Goal: Navigation & Orientation: Find specific page/section

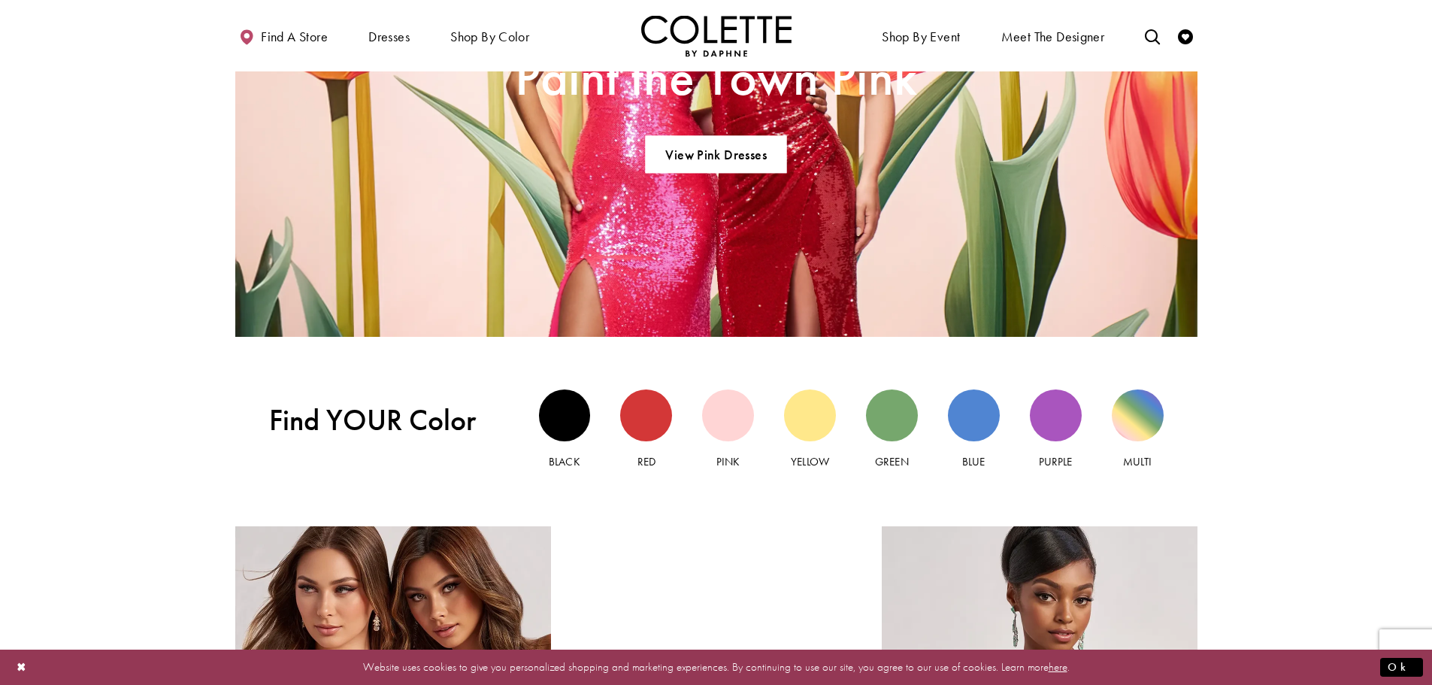
scroll to position [1584, 0]
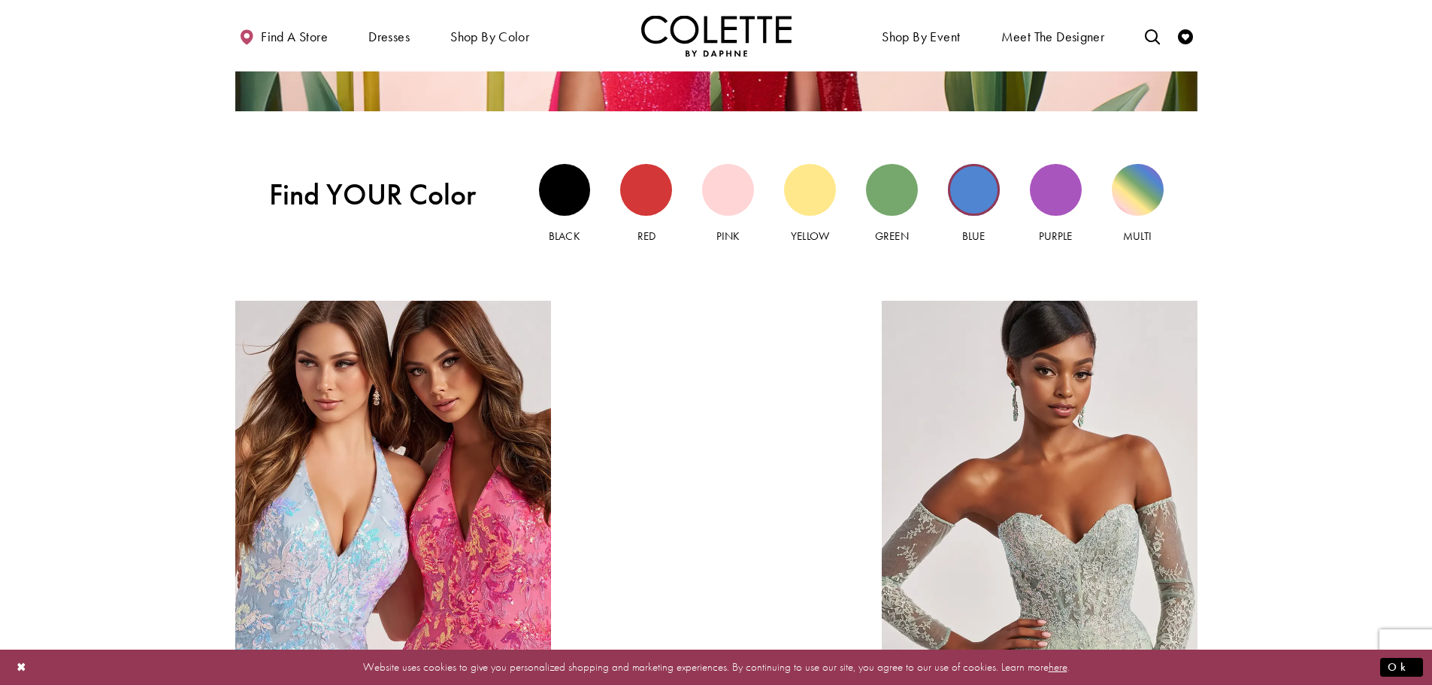
click at [968, 207] on div "Blue view" at bounding box center [974, 190] width 52 height 52
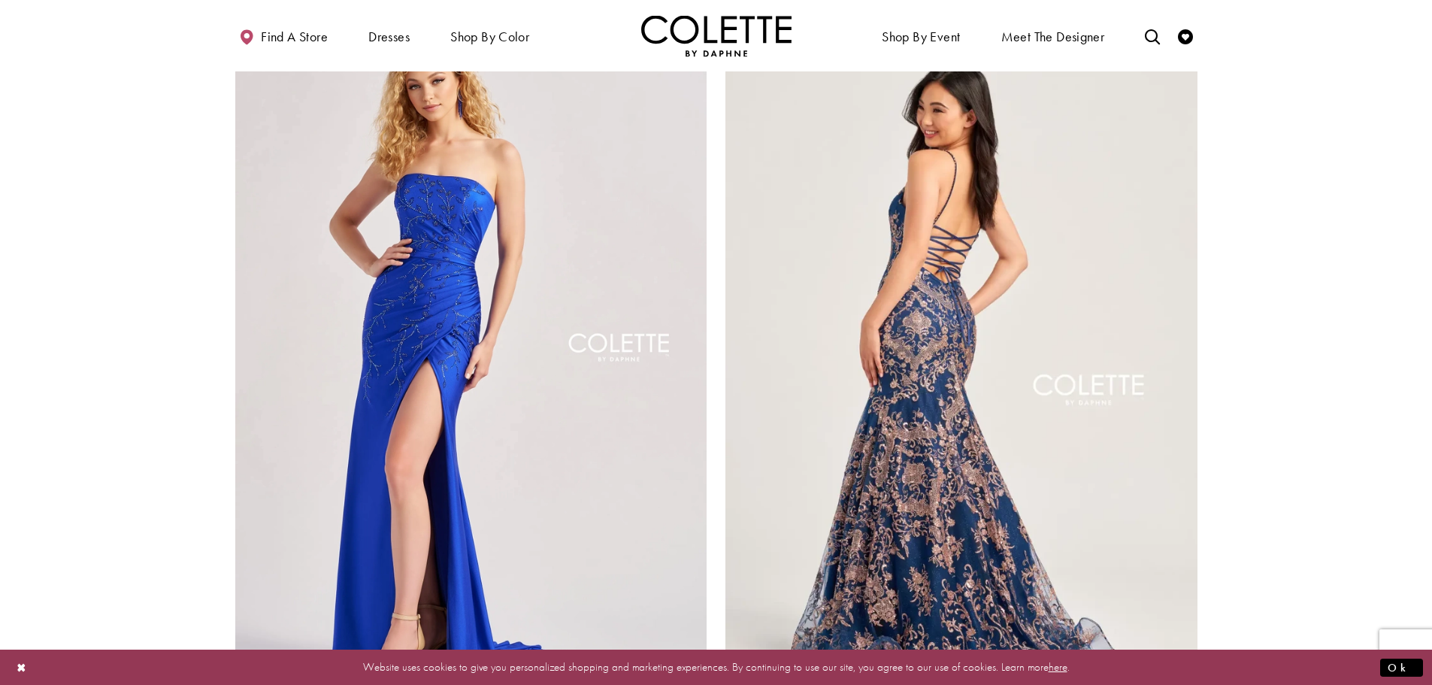
scroll to position [2555, 0]
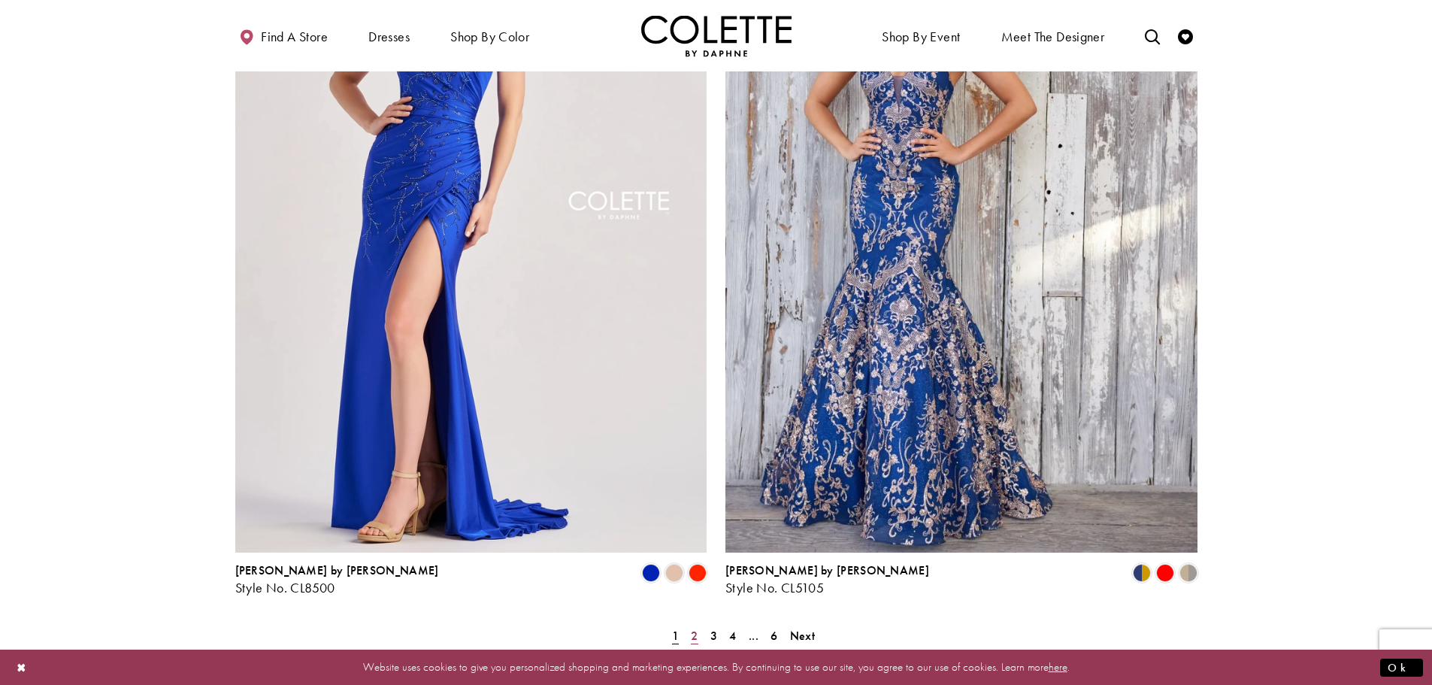
click at [696, 628] on span "2" at bounding box center [694, 636] width 7 height 16
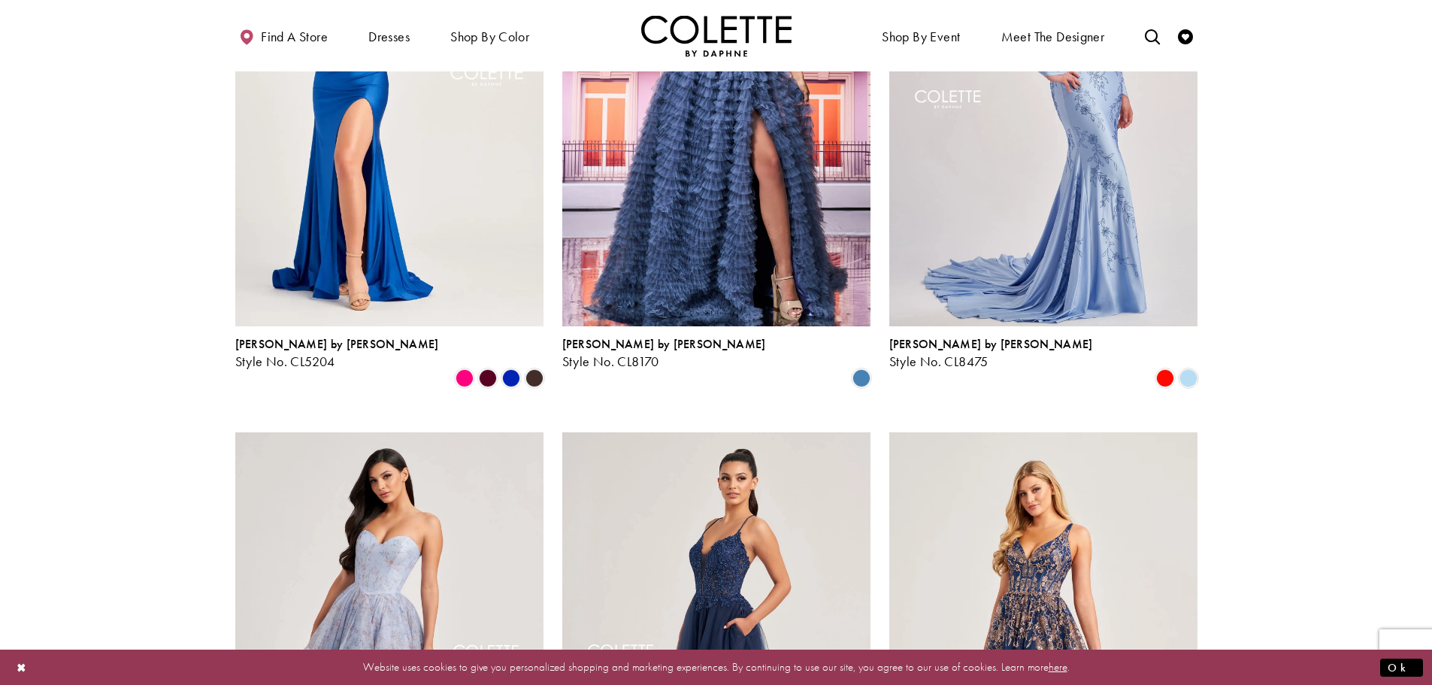
scroll to position [1660, 0]
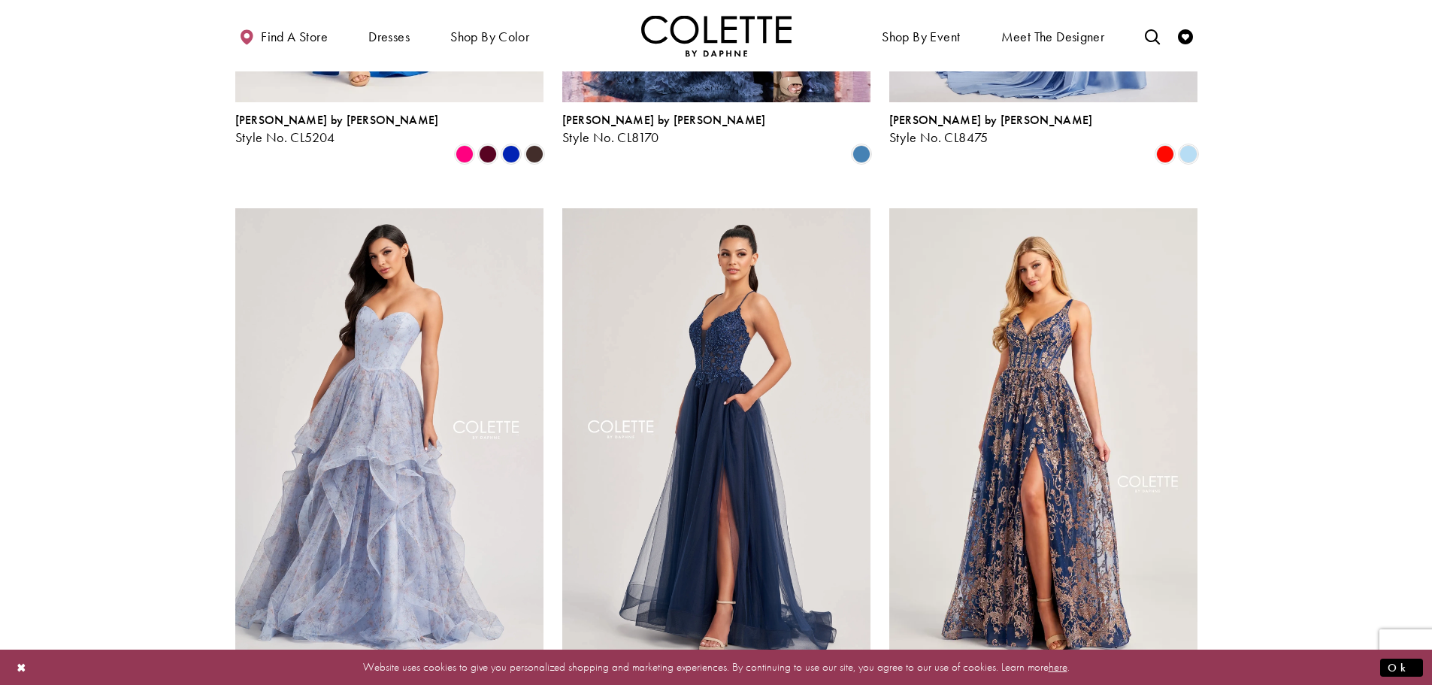
click at [1427, 324] on section at bounding box center [716, 2] width 1432 height 2979
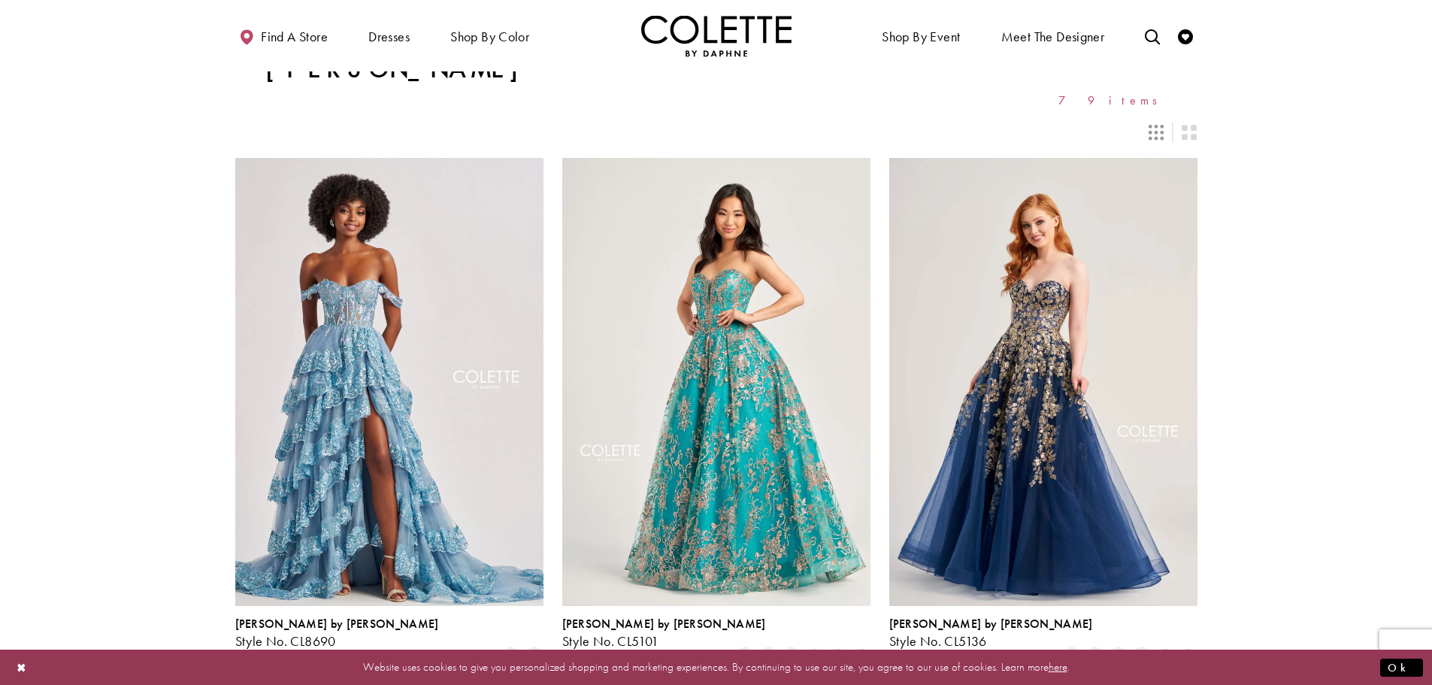
scroll to position [0, 0]
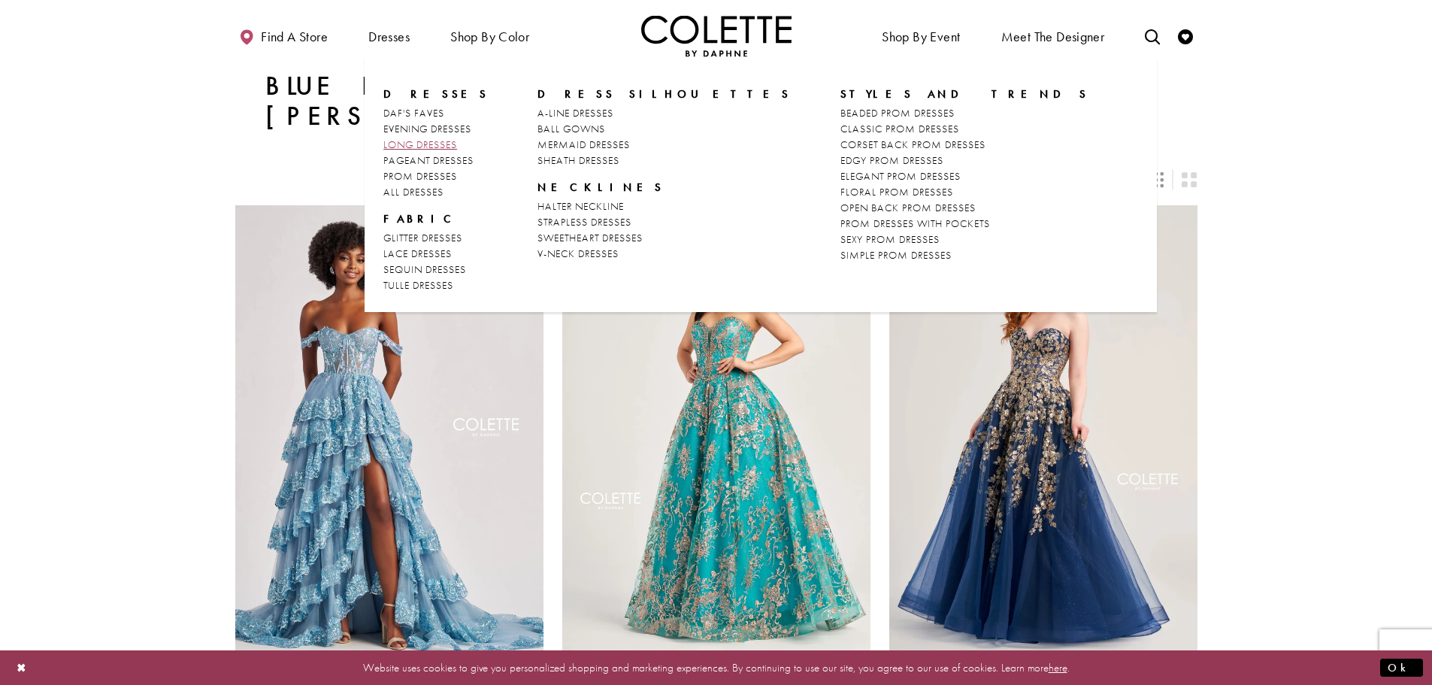
click at [422, 143] on span "LONG DRESSES" at bounding box center [420, 145] width 74 height 14
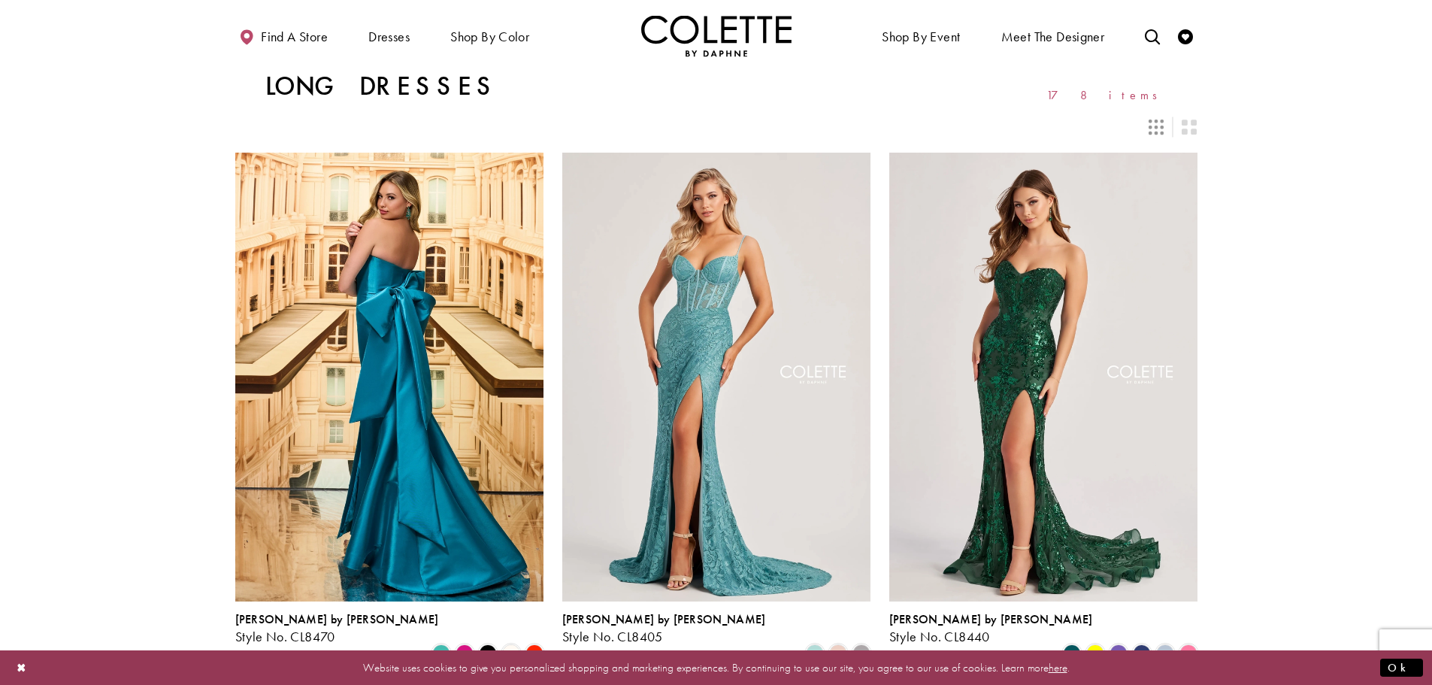
click at [1176, 123] on div "Layout Controls" at bounding box center [1188, 126] width 33 height 33
click at [1169, 127] on div "Layout Controls" at bounding box center [1155, 126] width 33 height 33
click at [1155, 132] on icon "Switch layout to 3 columns" at bounding box center [1155, 127] width 15 height 15
click at [1184, 123] on icon "Switch layout to 2 columns" at bounding box center [1189, 127] width 15 height 15
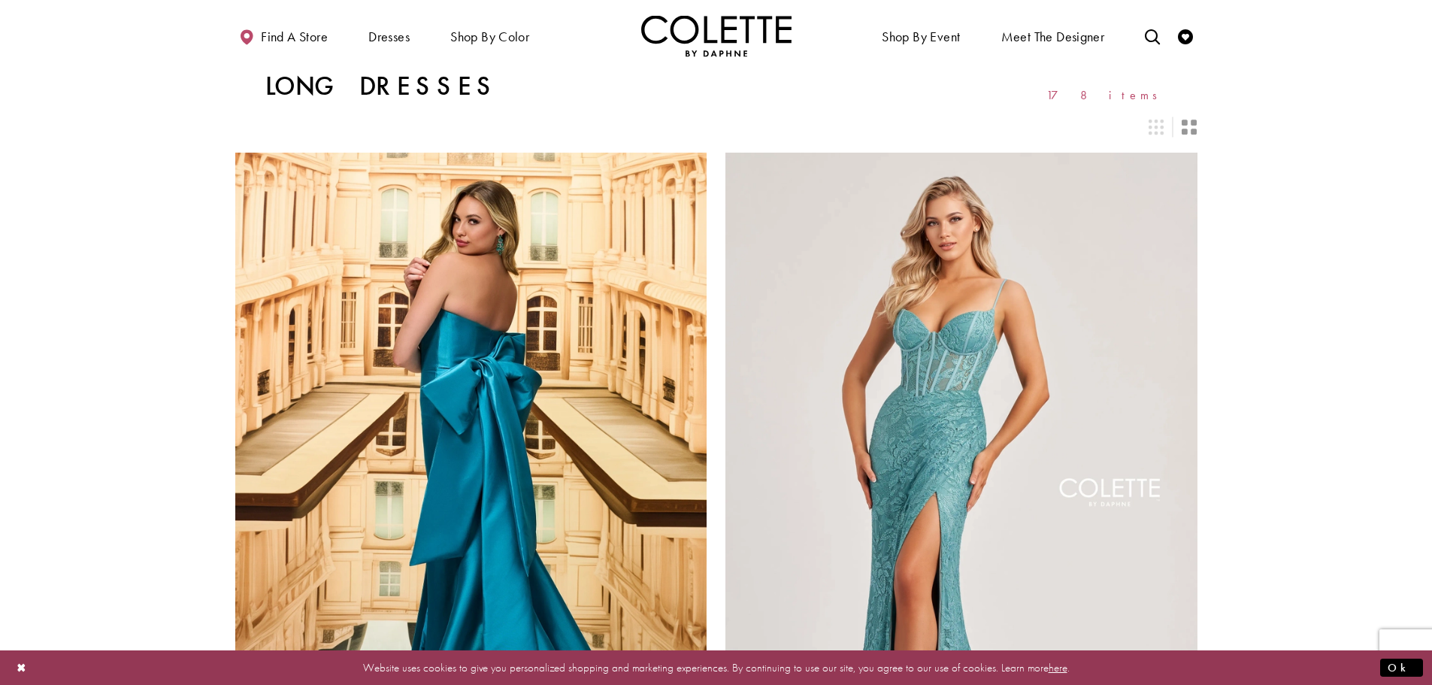
click at [1184, 123] on icon "Switch layout to 2 columns" at bounding box center [1189, 127] width 15 height 15
click at [1088, 126] on div "Layout Controls" at bounding box center [716, 126] width 980 height 33
click at [1155, 140] on div "Layout Controls" at bounding box center [1155, 126] width 33 height 33
click at [1154, 126] on icon "Switch layout to 3 columns" at bounding box center [1155, 127] width 15 height 15
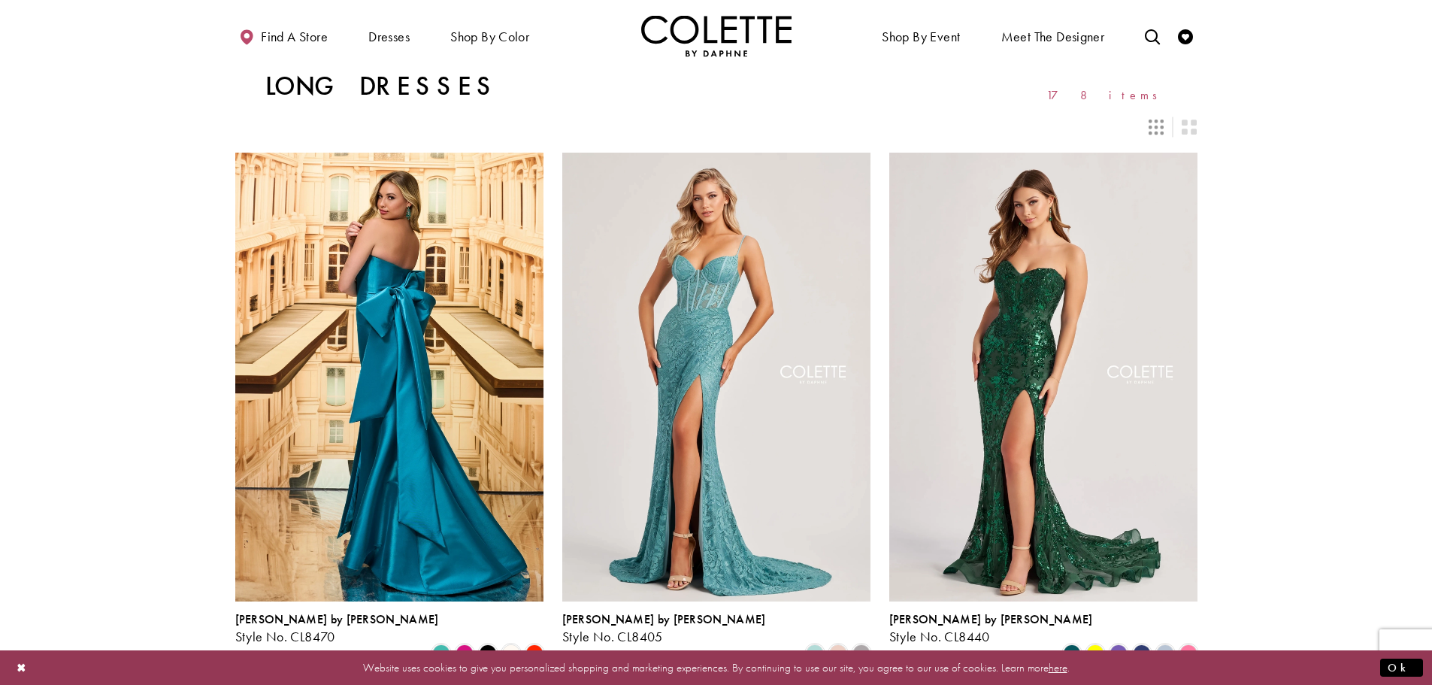
click at [1142, 95] on span "178 items" at bounding box center [1106, 95] width 121 height 13
click at [19, 661] on button "Close Dialog" at bounding box center [22, 667] width 26 height 26
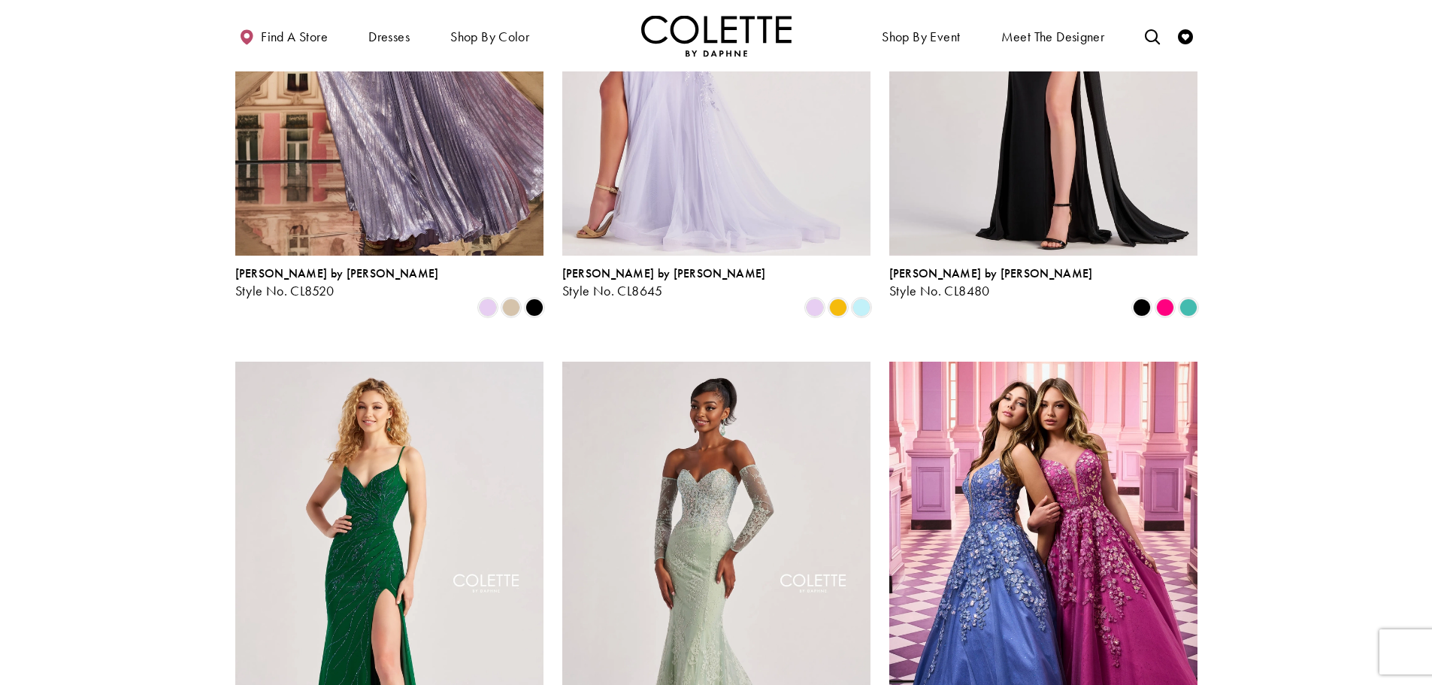
scroll to position [1052, 0]
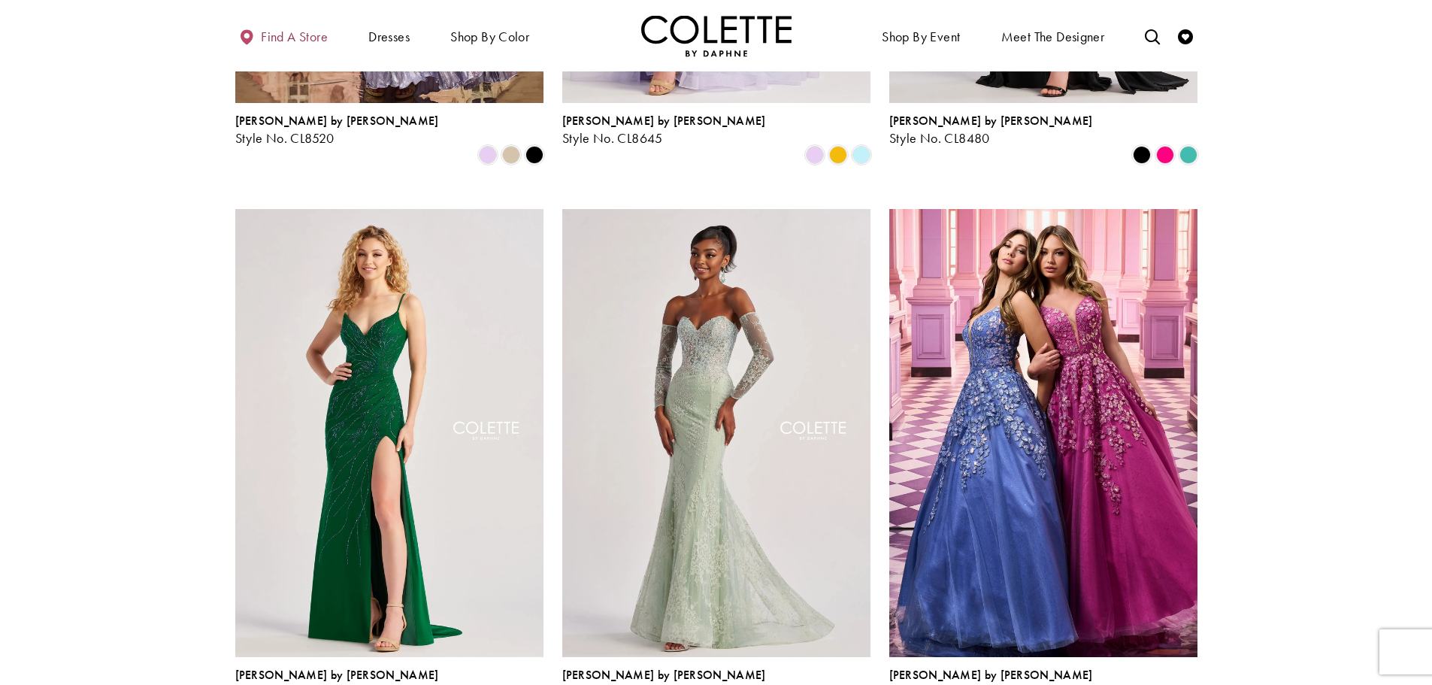
click at [315, 29] on span "Find a store" at bounding box center [294, 36] width 67 height 15
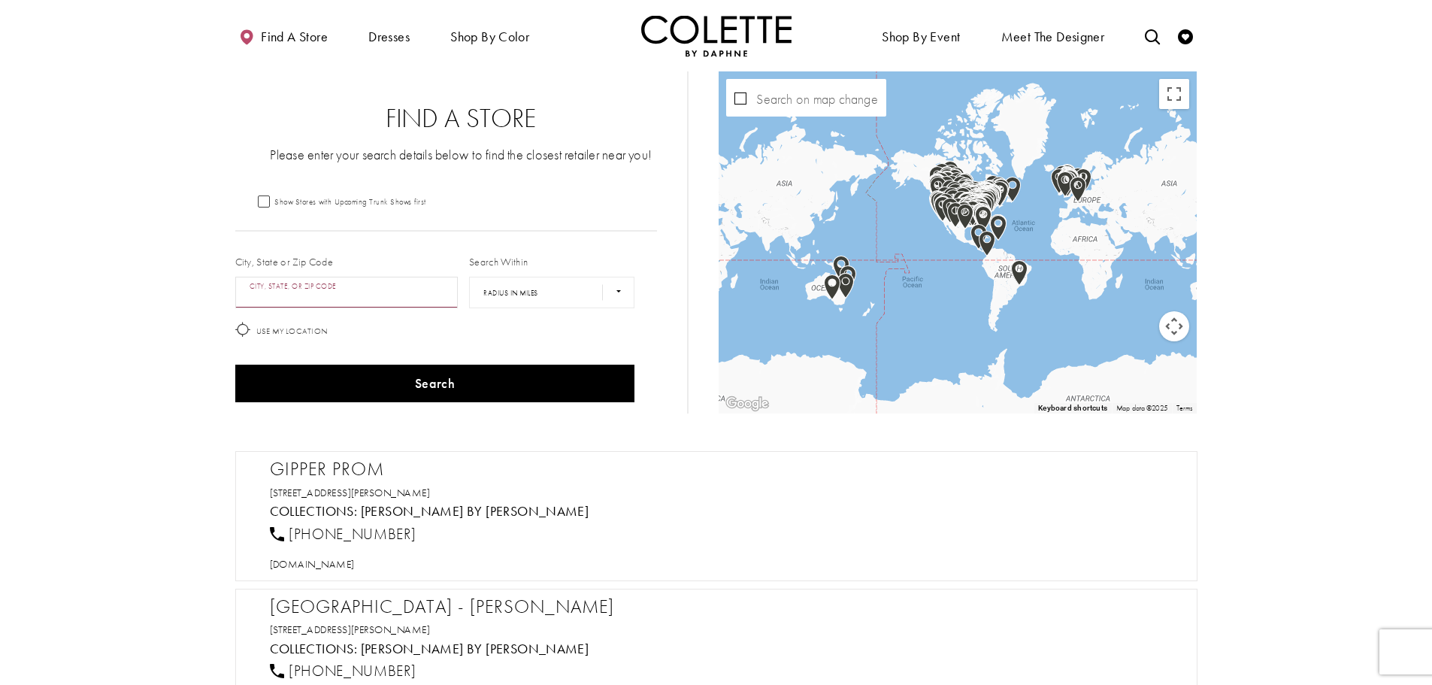
click at [429, 290] on input "City, State, or ZIP Code" at bounding box center [346, 293] width 223 height 32
type input "*"
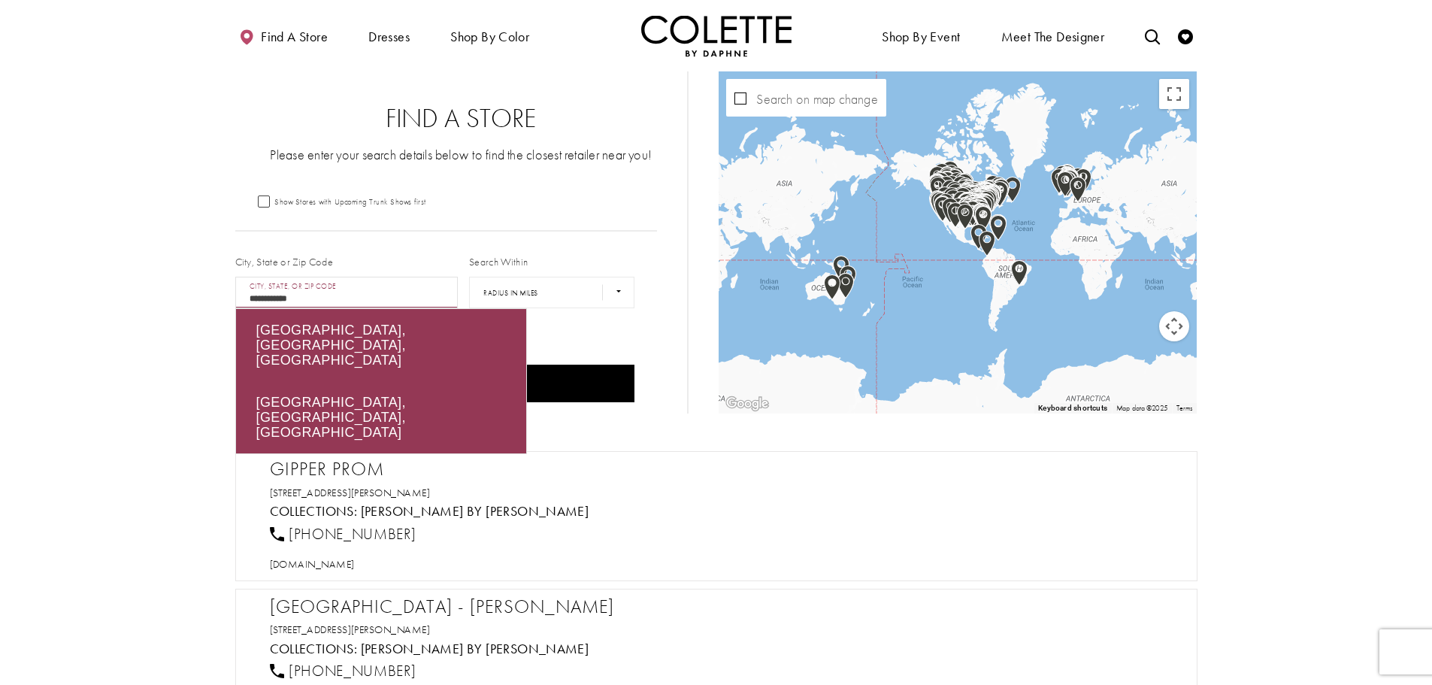
click at [235, 365] on button "Search" at bounding box center [435, 384] width 400 height 38
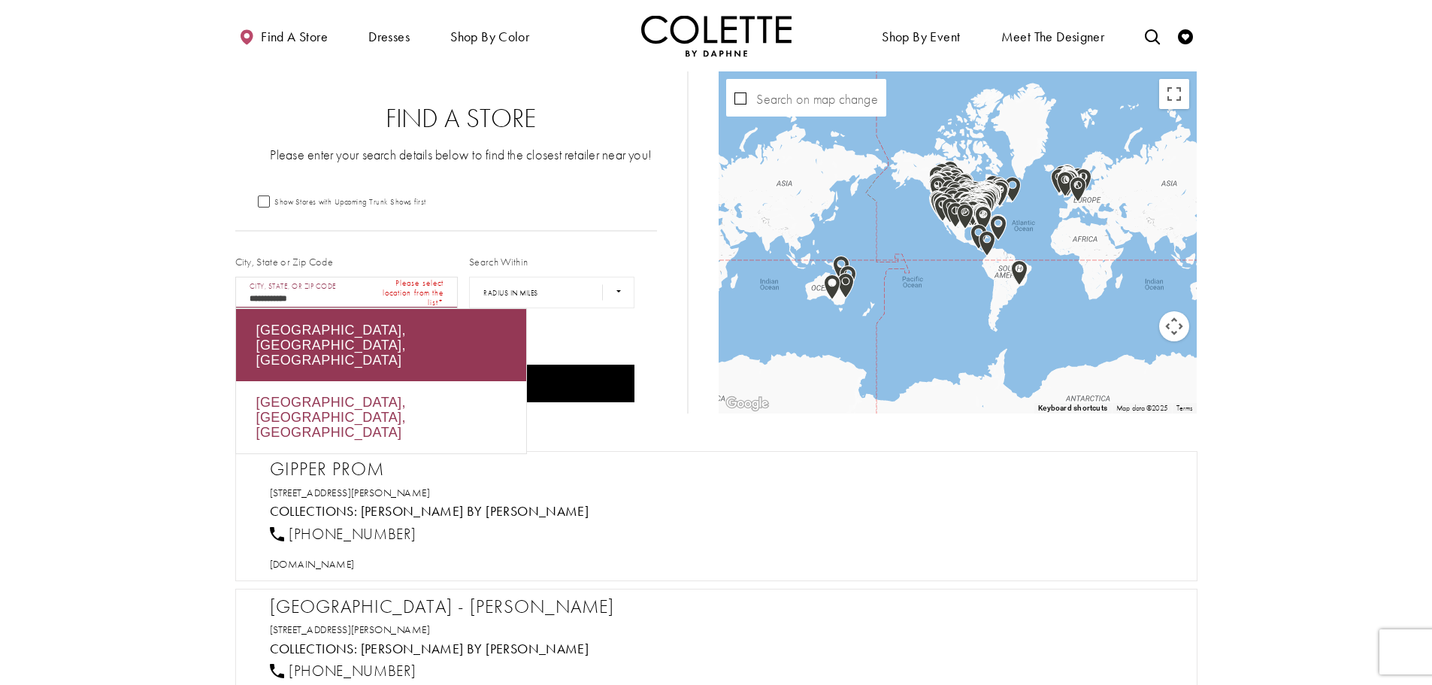
click at [365, 381] on div "[GEOGRAPHIC_DATA], [GEOGRAPHIC_DATA], [GEOGRAPHIC_DATA]" at bounding box center [381, 417] width 290 height 72
type input "**********"
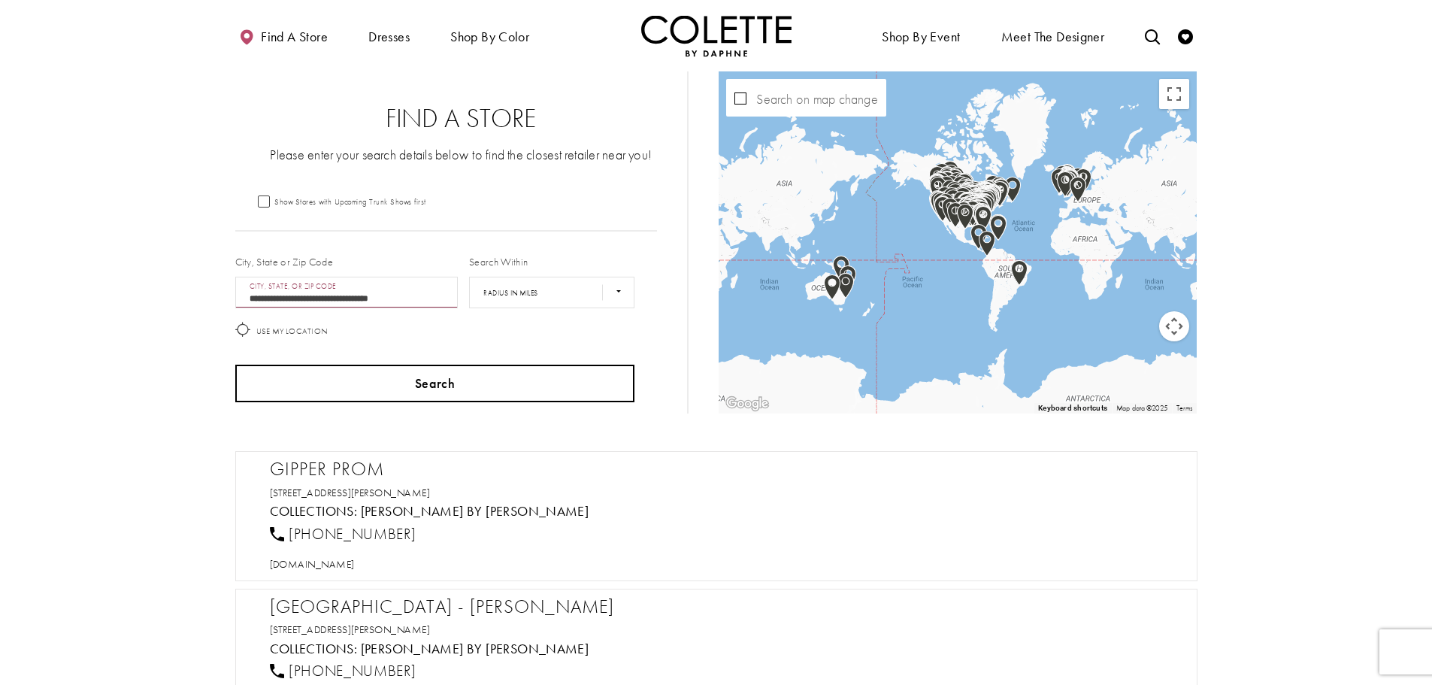
click at [365, 368] on button "Search" at bounding box center [435, 384] width 400 height 38
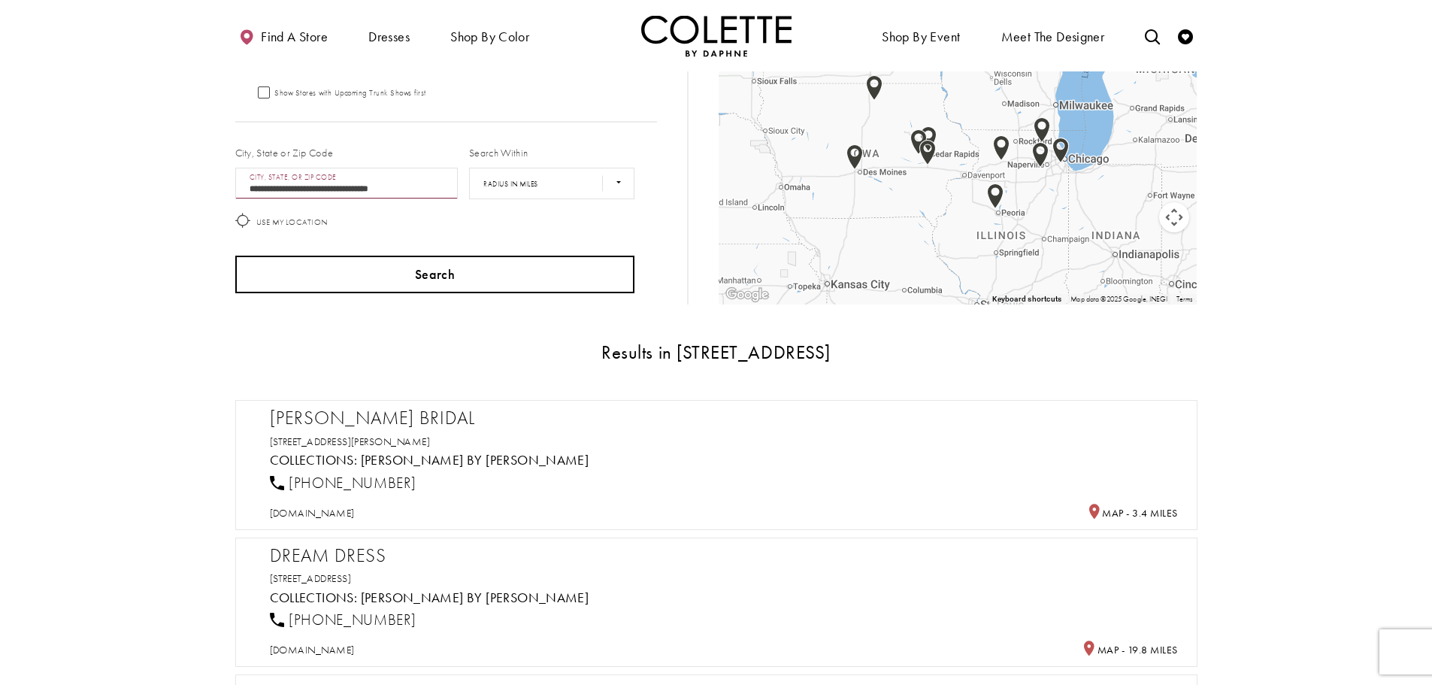
scroll to position [225, 0]
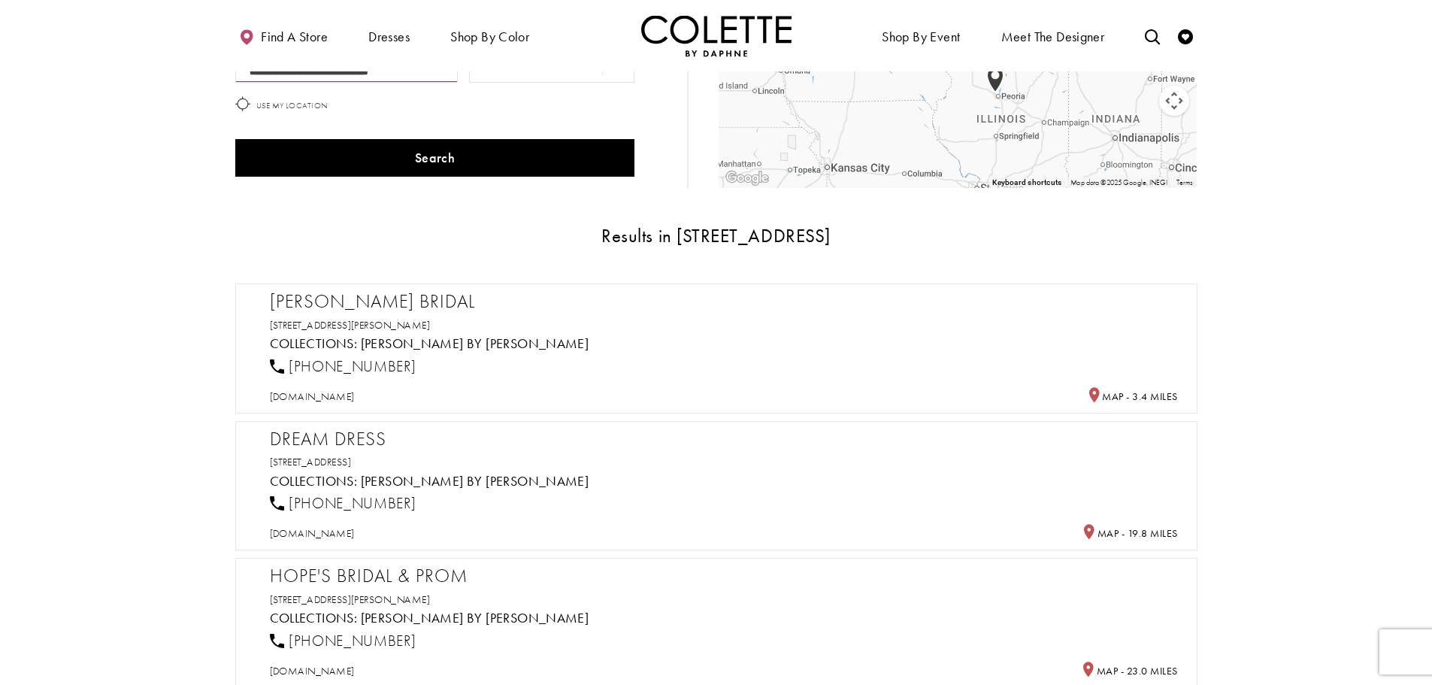
click at [426, 300] on h2 "[PERSON_NAME] Bridal" at bounding box center [724, 301] width 908 height 23
click at [886, 315] on div "[PERSON_NAME] Bridal [STREET_ADDRESS][PERSON_NAME] Collections: [PERSON_NAME] b…" at bounding box center [724, 346] width 908 height 113
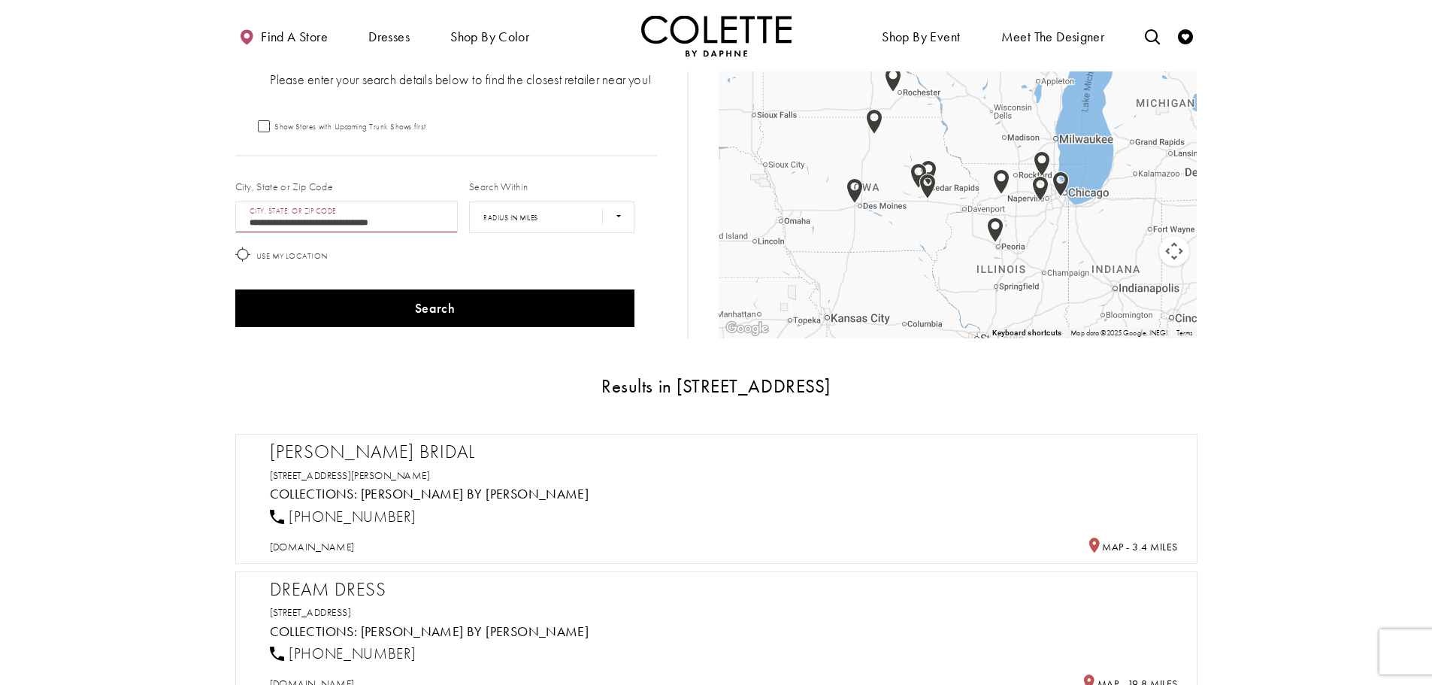
scroll to position [0, 0]
